Goal: Task Accomplishment & Management: Manage account settings

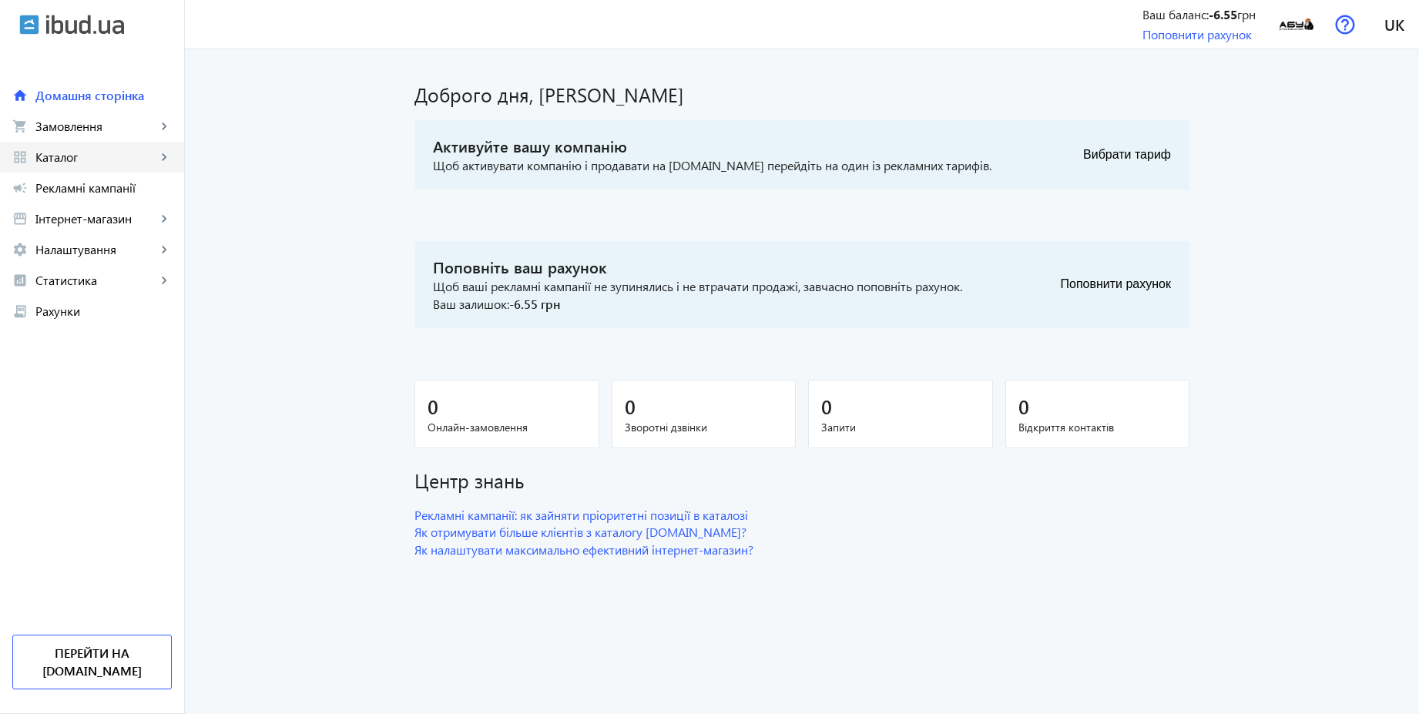
click at [76, 151] on span "Каталог" at bounding box center [95, 156] width 121 height 15
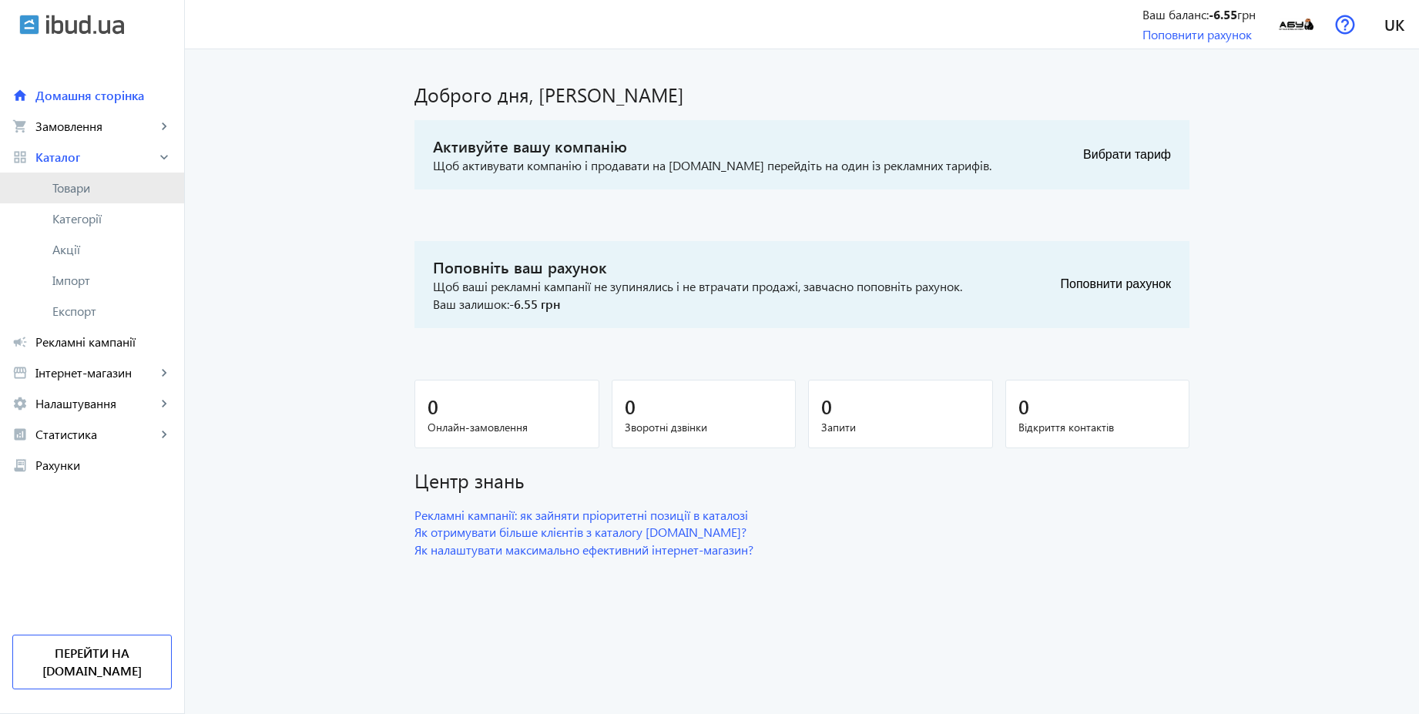
click at [78, 189] on span "Товари" at bounding box center [111, 187] width 119 height 15
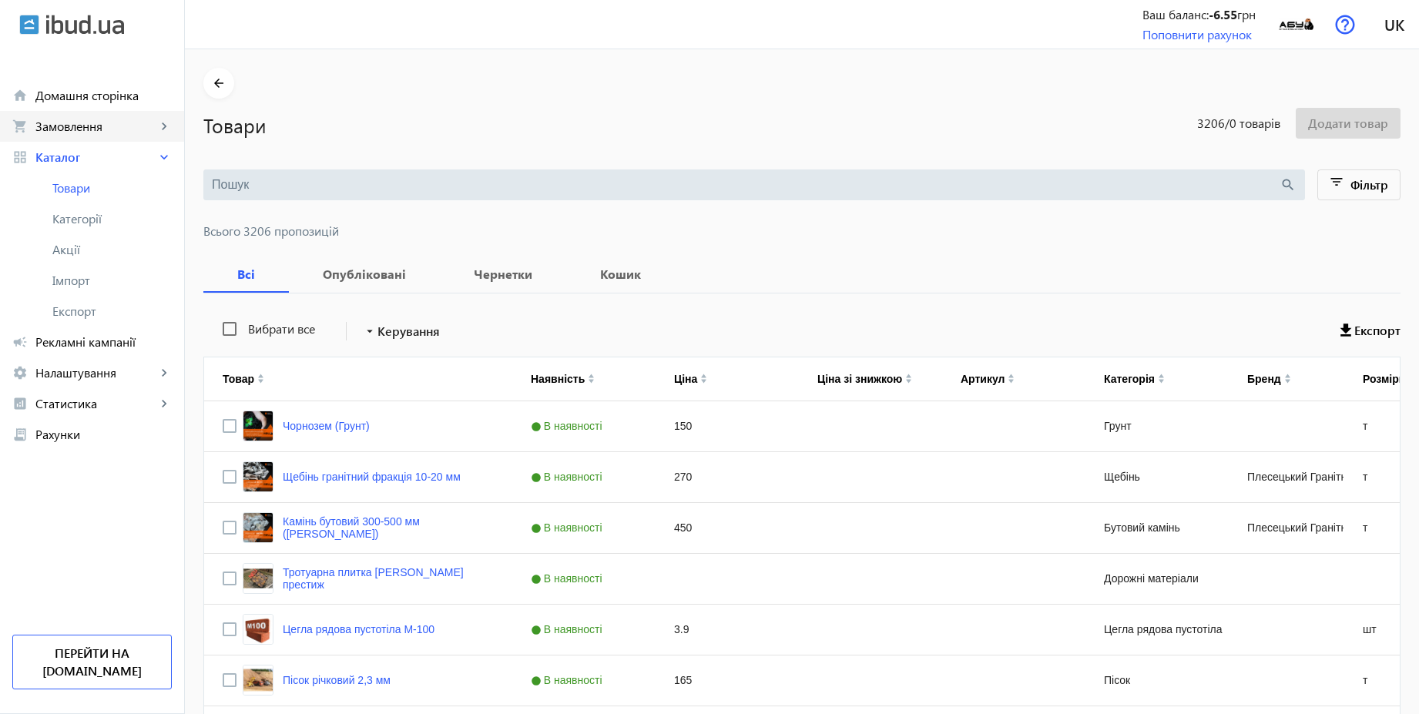
click at [75, 128] on span "Замовлення" at bounding box center [95, 126] width 121 height 15
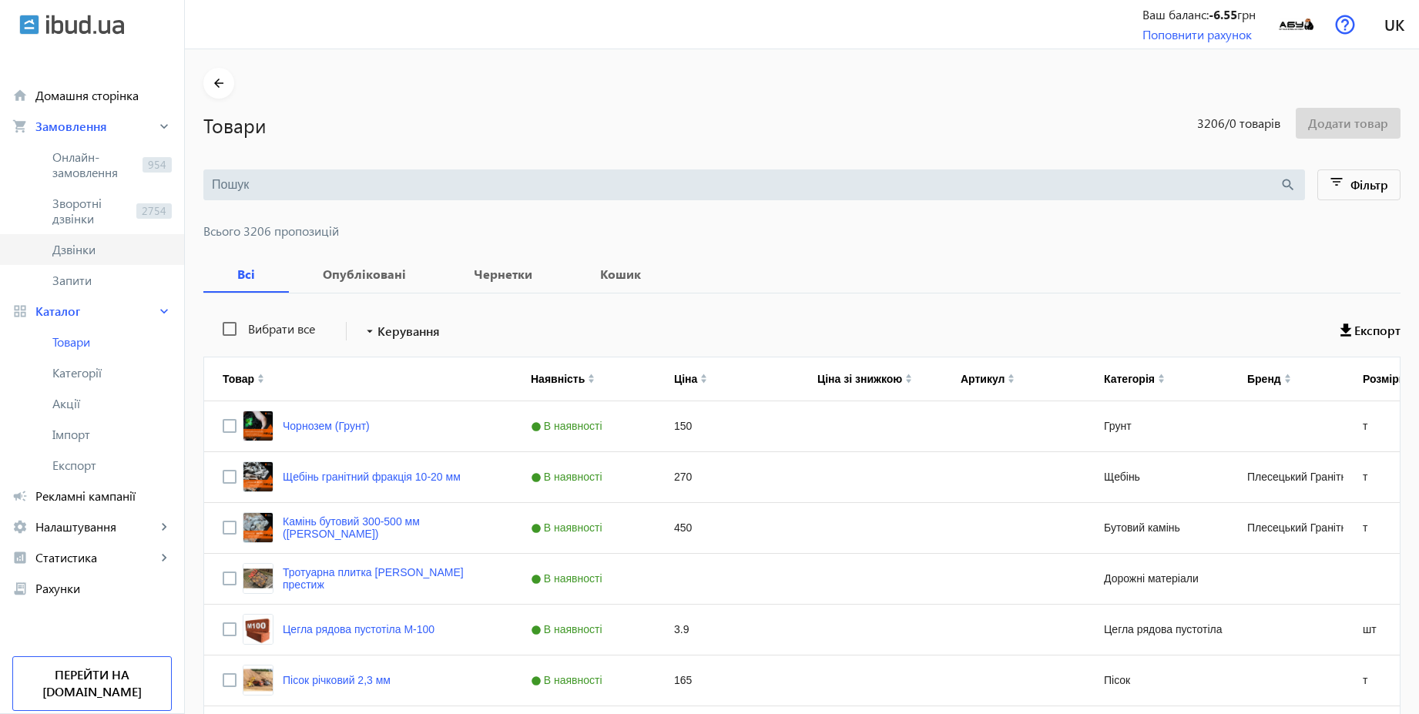
click at [82, 247] on span "Дзвінки" at bounding box center [111, 249] width 119 height 15
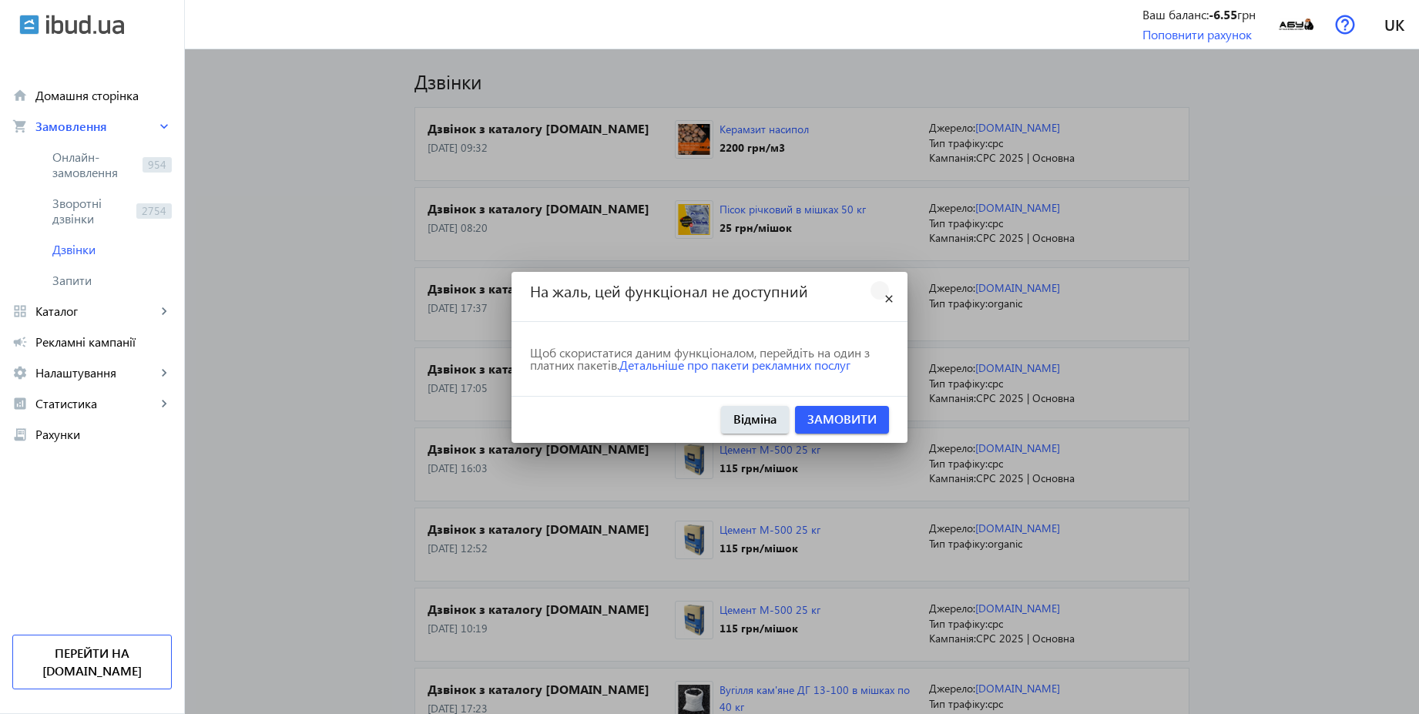
click at [892, 294] on mat-icon "close" at bounding box center [889, 299] width 18 height 18
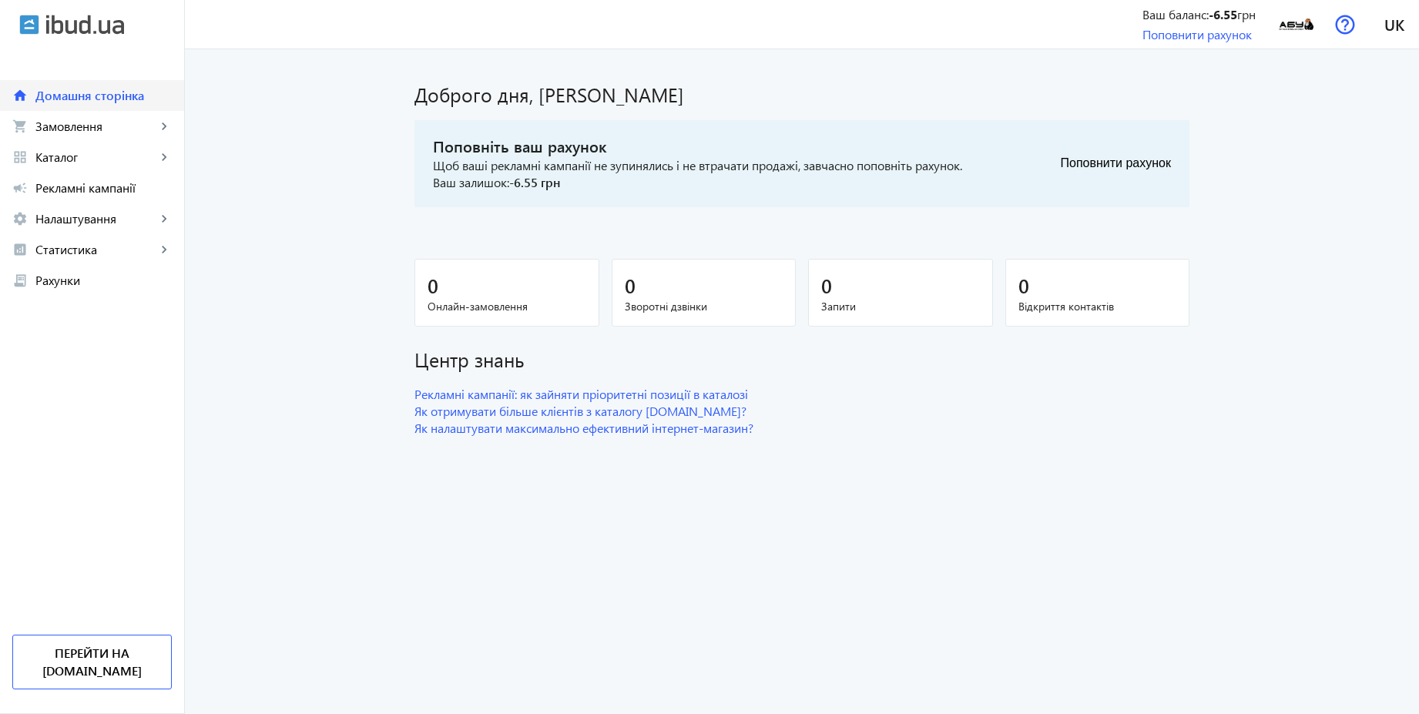
click at [102, 102] on span "Домашня сторінка" at bounding box center [103, 95] width 136 height 15
click at [85, 162] on span "Каталог" at bounding box center [95, 156] width 121 height 15
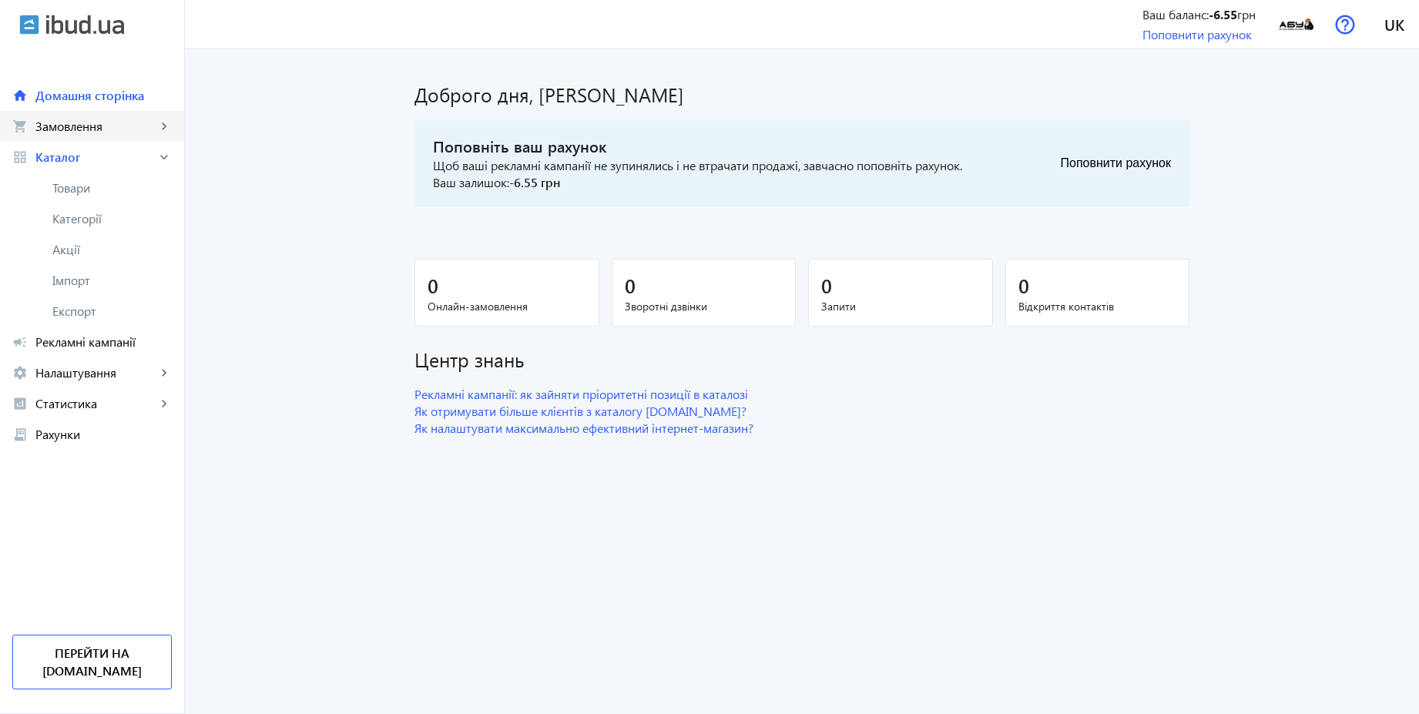
click at [84, 135] on link "shopping_cart Замовлення keyboard_arrow_right" at bounding box center [92, 126] width 184 height 31
click at [76, 246] on span "Дзвінки" at bounding box center [111, 249] width 119 height 15
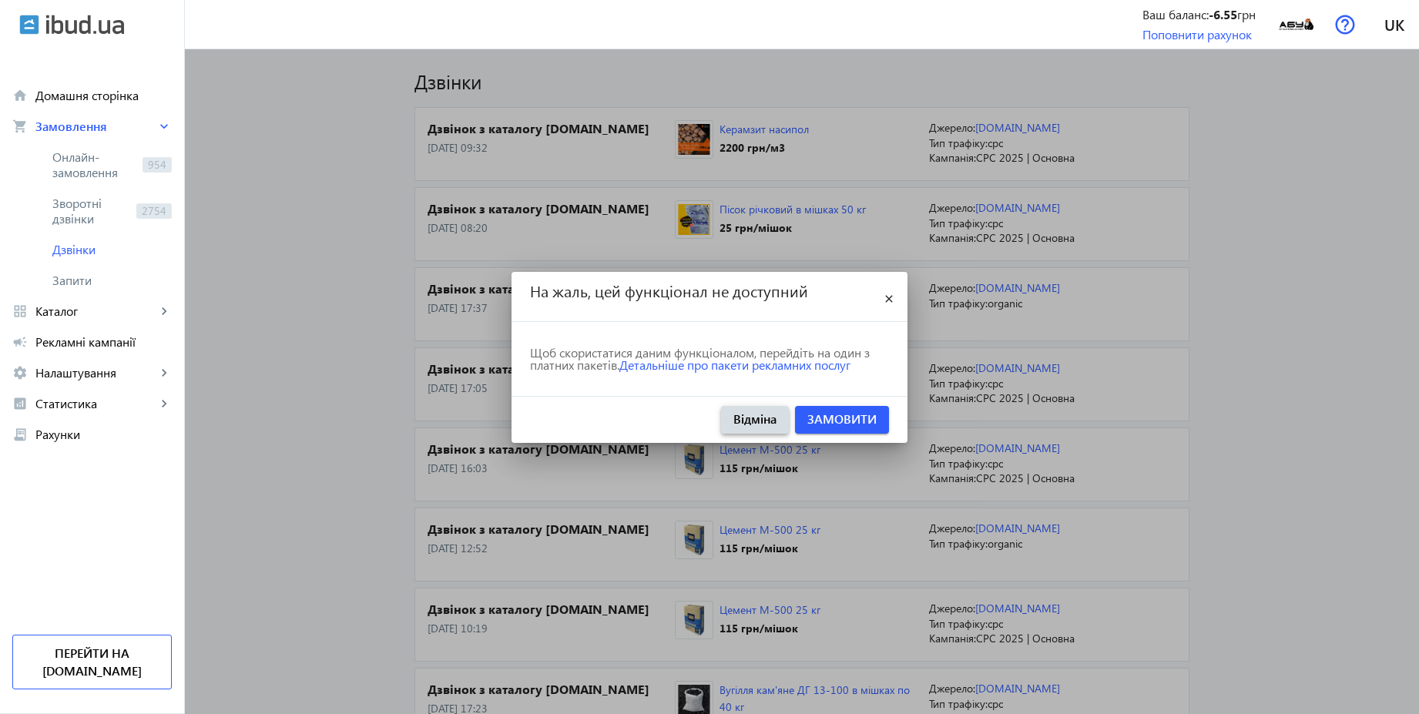
click at [745, 424] on span "Відміна" at bounding box center [755, 419] width 43 height 17
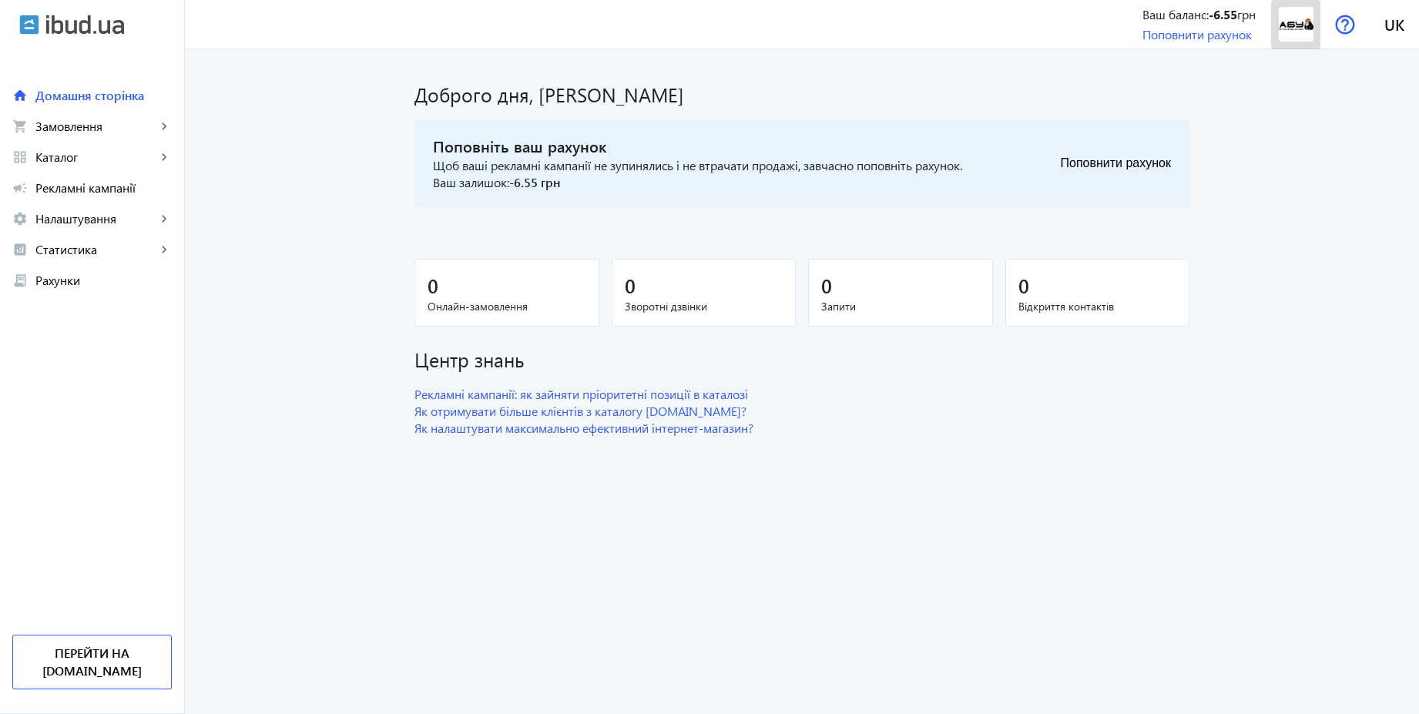
click at [1298, 25] on img at bounding box center [1296, 24] width 35 height 35
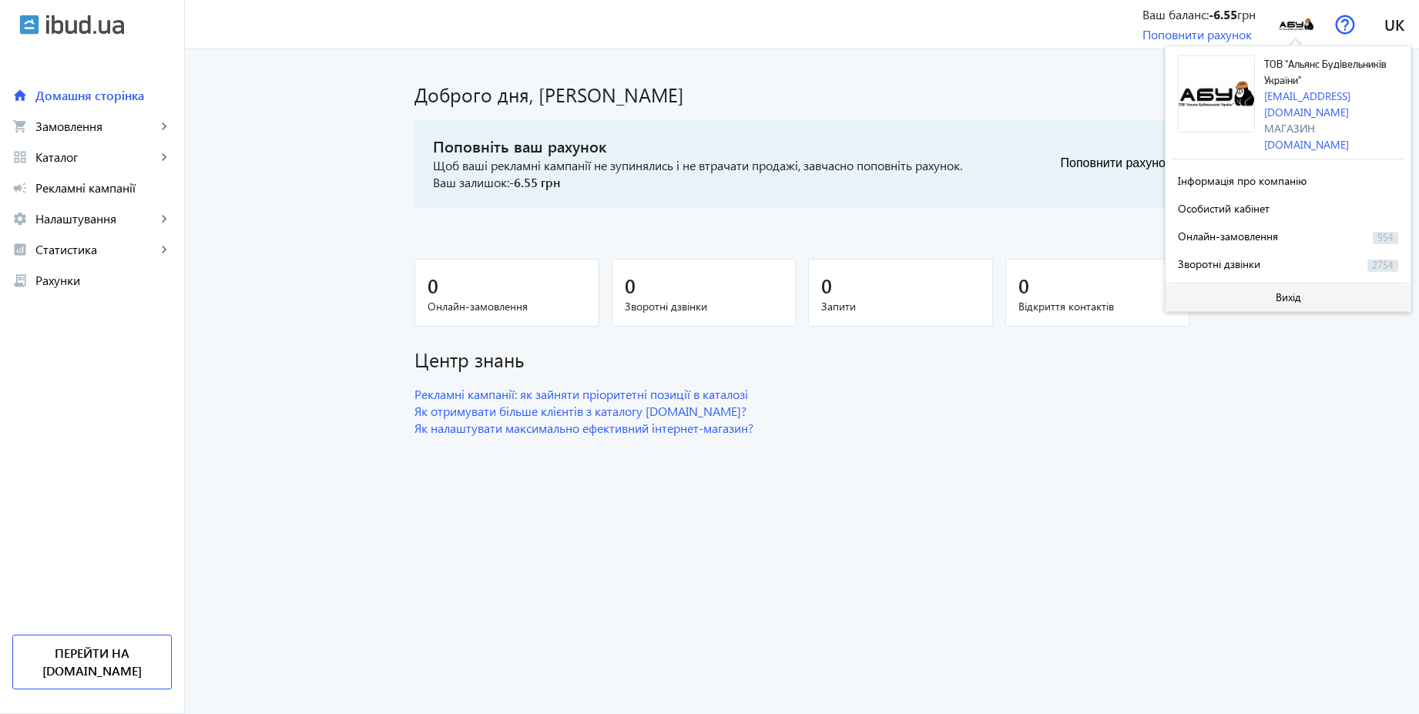
click at [1279, 291] on span "Вихід" at bounding box center [1288, 297] width 25 height 12
